Goal: Task Accomplishment & Management: Use online tool/utility

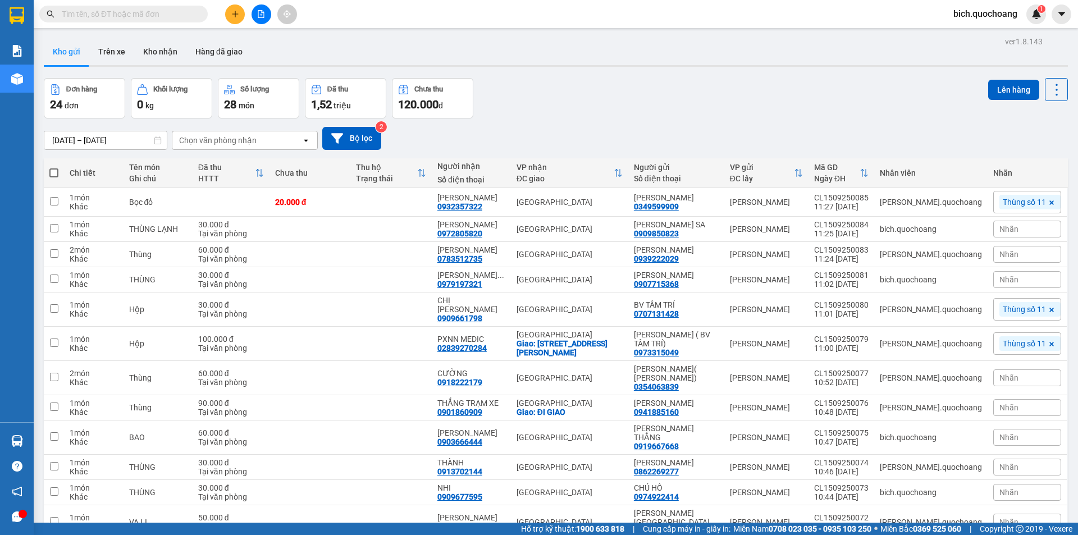
click at [50, 171] on span at bounding box center [53, 172] width 9 height 9
click at [54, 167] on input "checkbox" at bounding box center [54, 167] width 0 height 0
checkbox input "true"
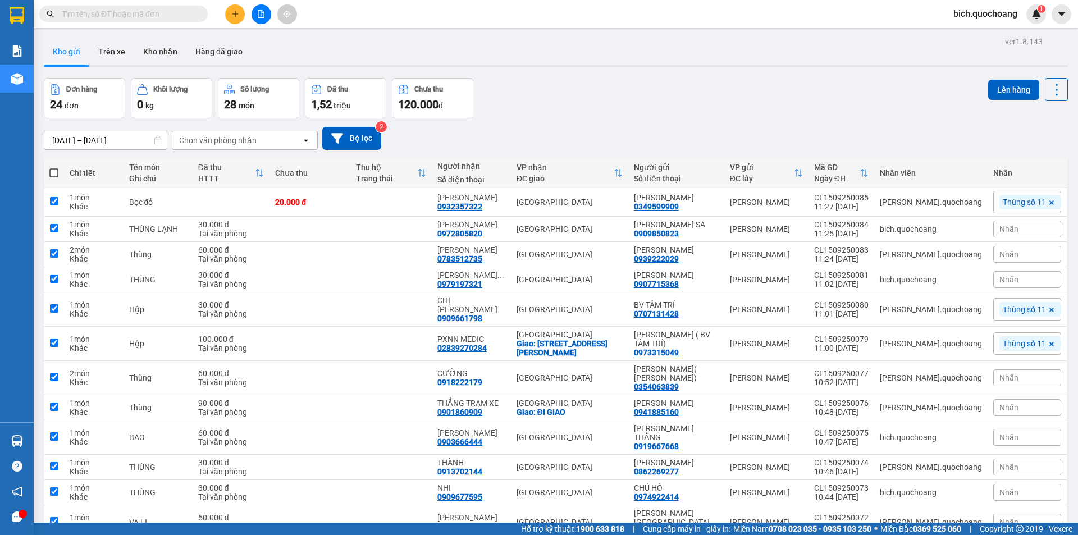
checkbox input "true"
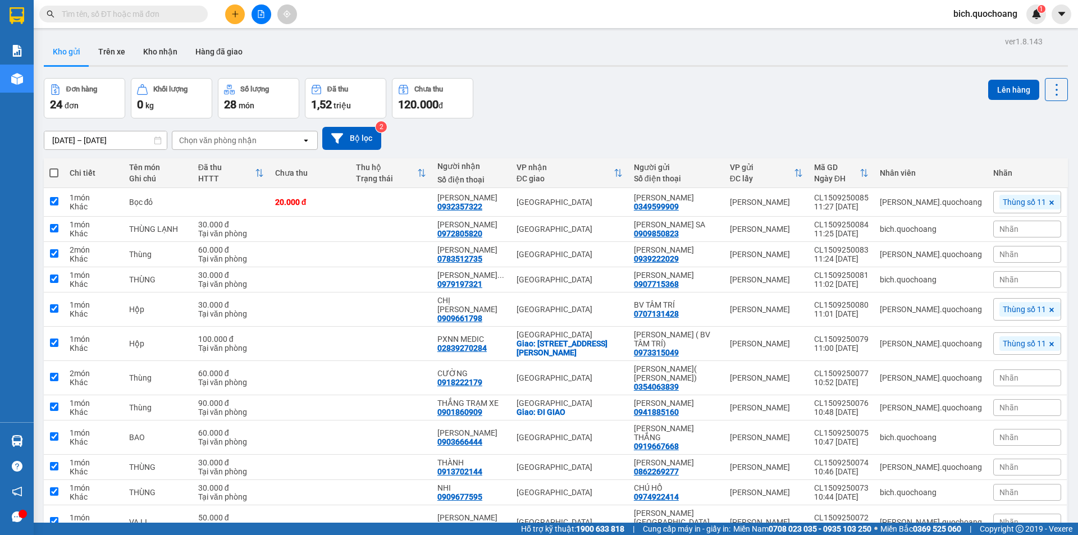
checkbox input "true"
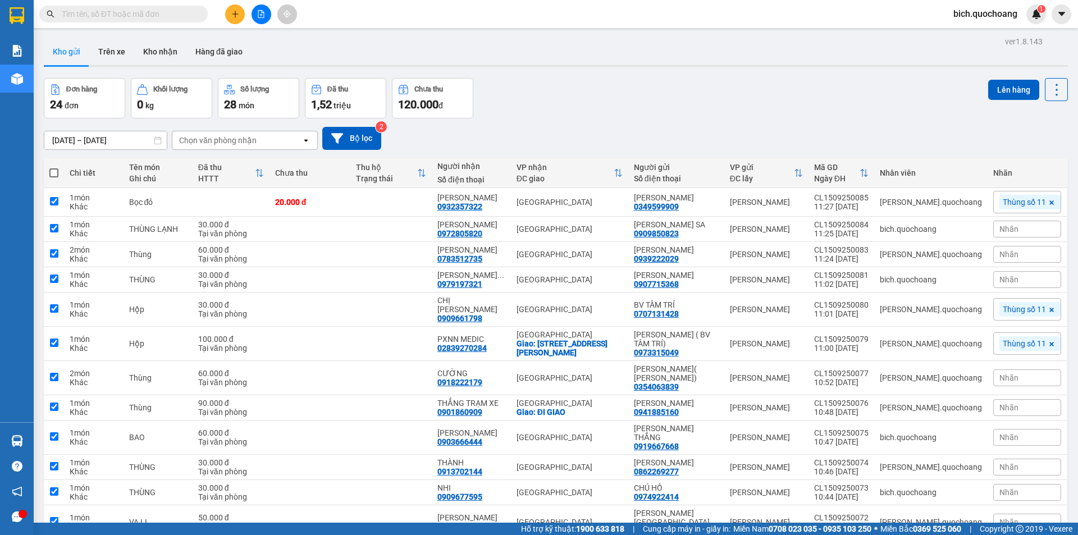
checkbox input "true"
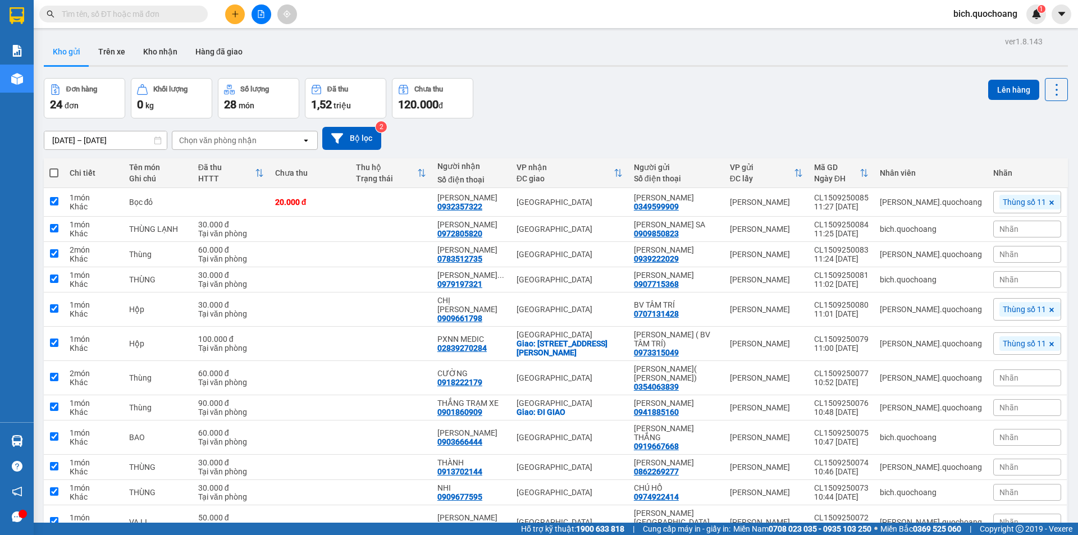
checkbox input "true"
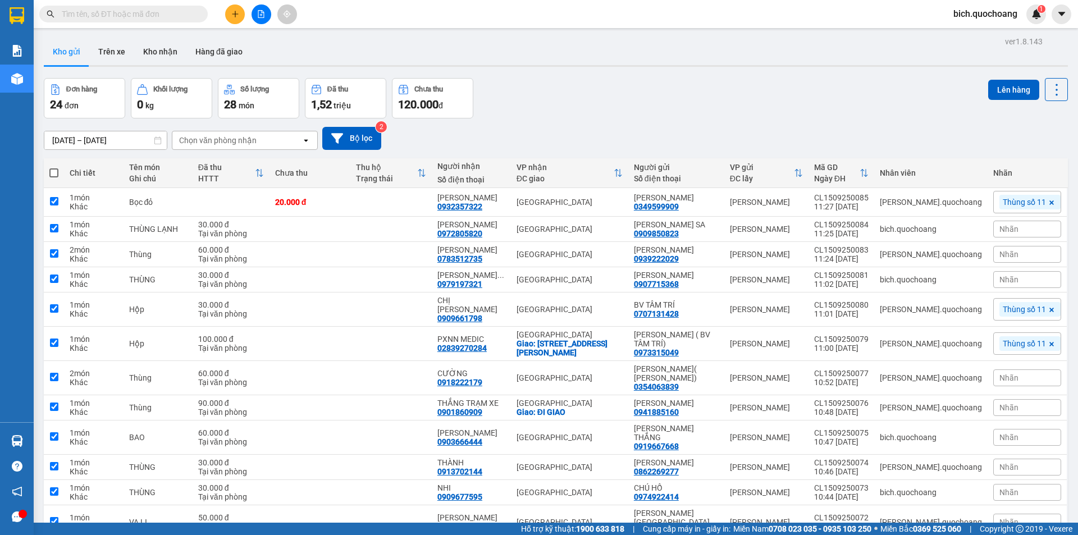
checkbox input "true"
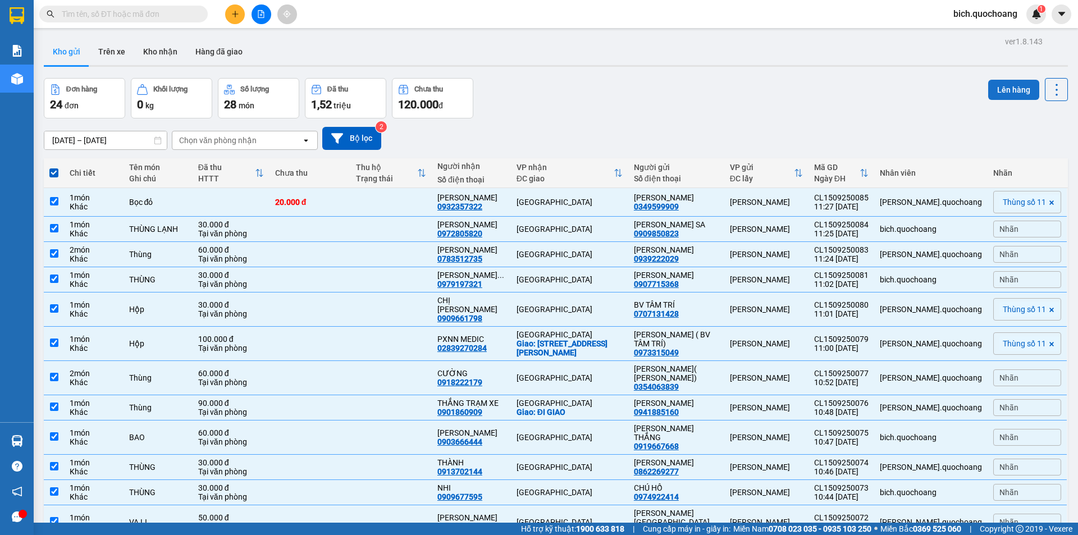
click at [998, 84] on button "Lên hàng" at bounding box center [1013, 90] width 51 height 20
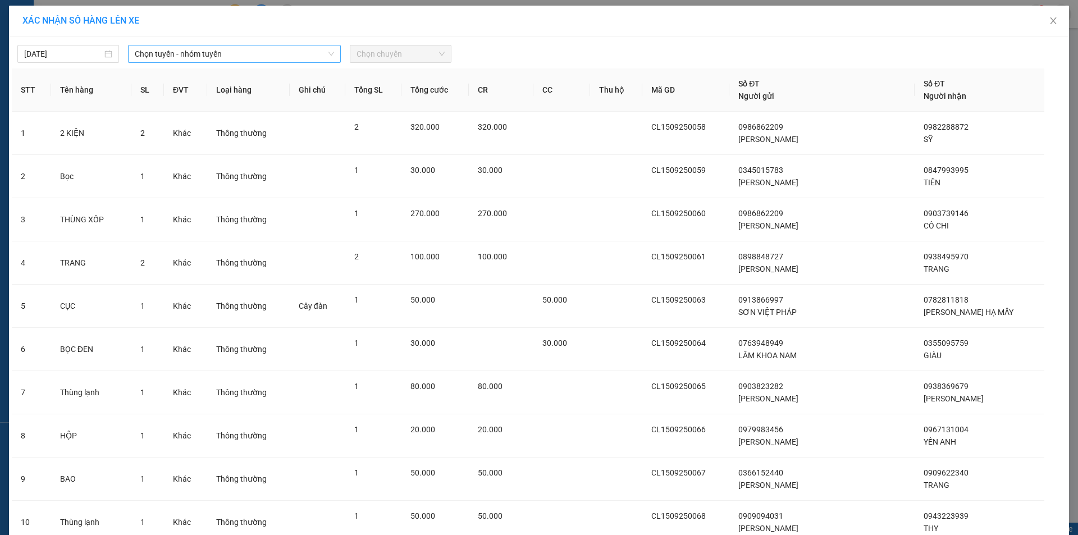
click at [169, 51] on span "Chọn tuyến - nhóm tuyến" at bounding box center [234, 53] width 199 height 17
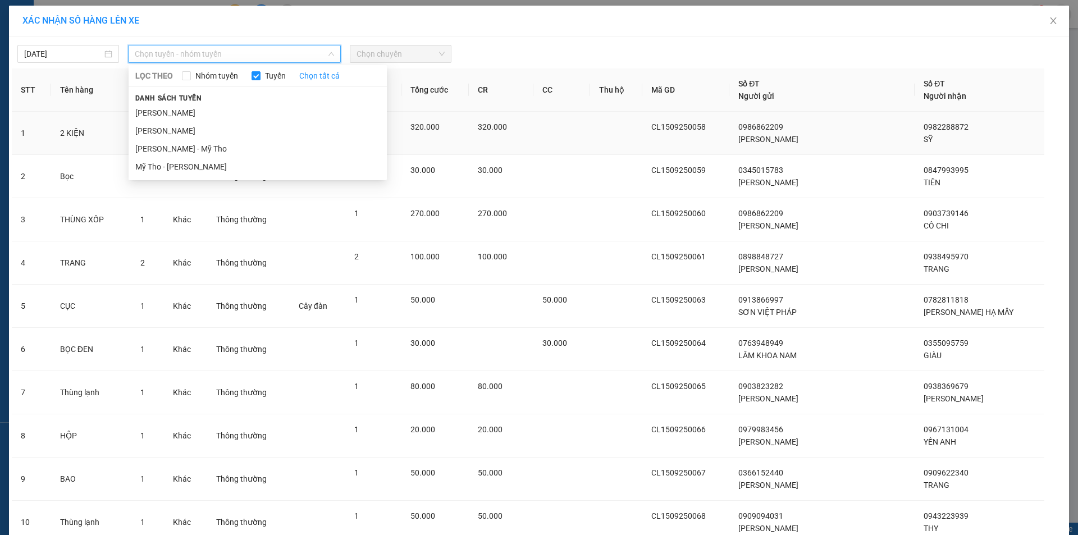
drag, startPoint x: 181, startPoint y: 113, endPoint x: 187, endPoint y: 112, distance: 6.9
click at [183, 113] on li "Cao Lãnh - Hồ Chí Minh" at bounding box center [258, 113] width 258 height 18
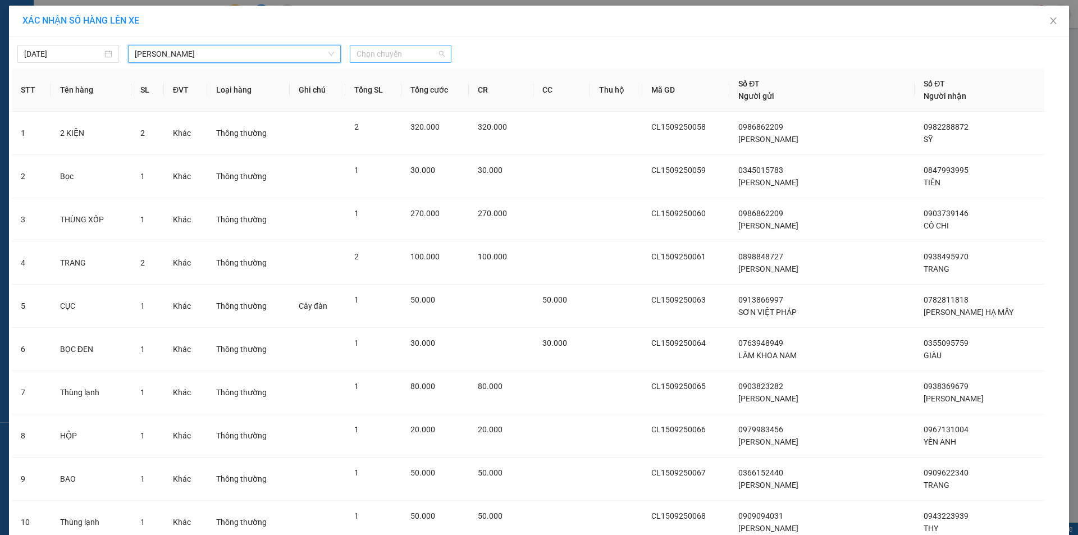
click at [393, 56] on span "Chọn chuyến" at bounding box center [400, 53] width 88 height 17
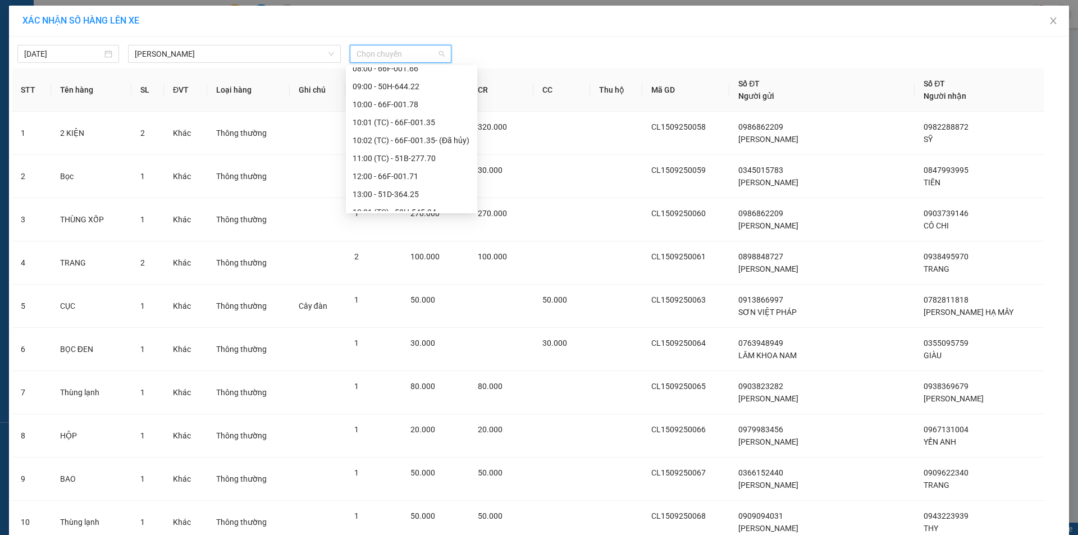
scroll to position [393, 0]
click at [420, 152] on div "12:00 - 66F-001.71" at bounding box center [411, 150] width 118 height 12
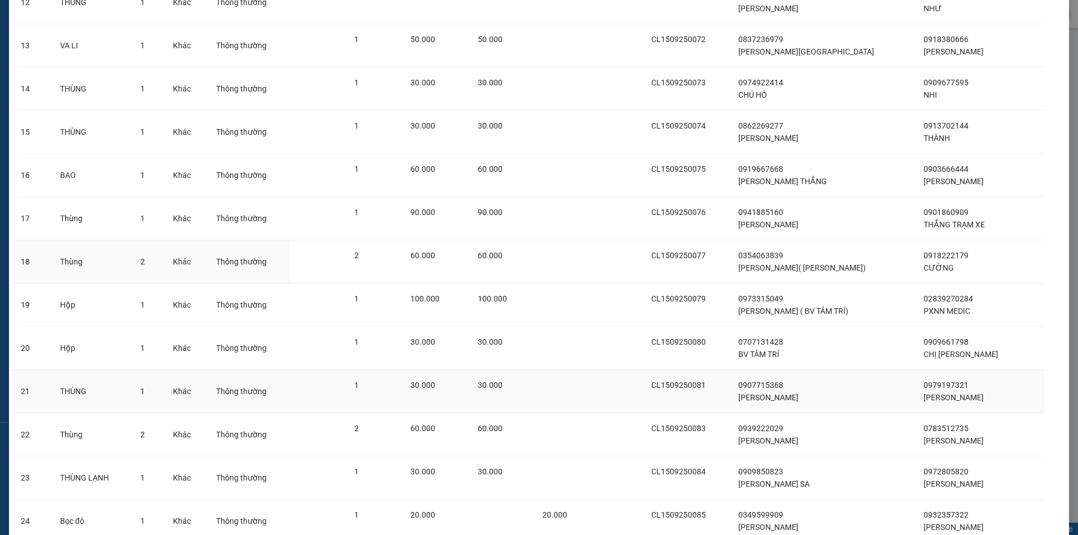
scroll to position [703, 0]
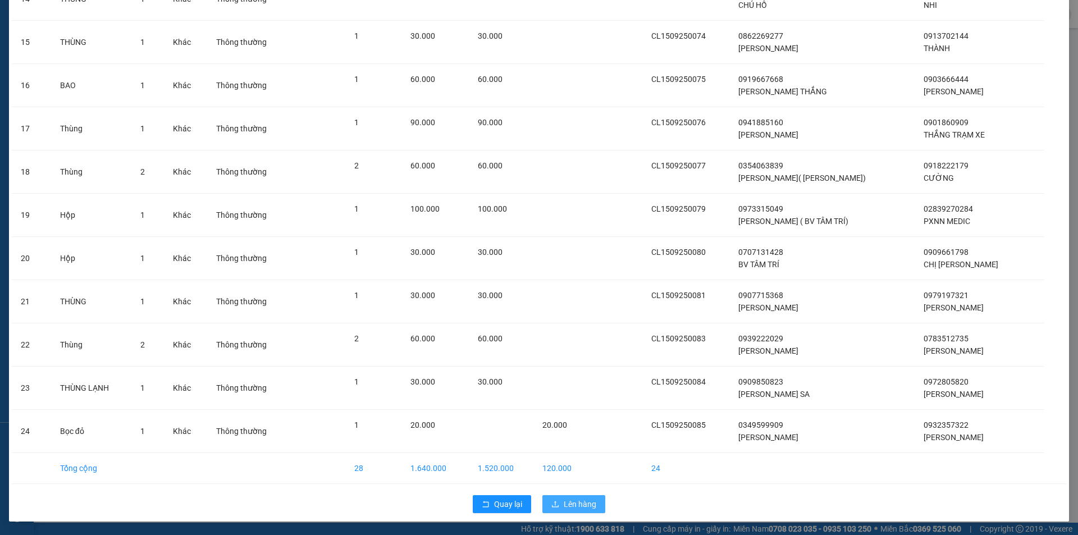
click at [567, 506] on span "Lên hàng" at bounding box center [579, 504] width 33 height 12
